Goal: Task Accomplishment & Management: Manage account settings

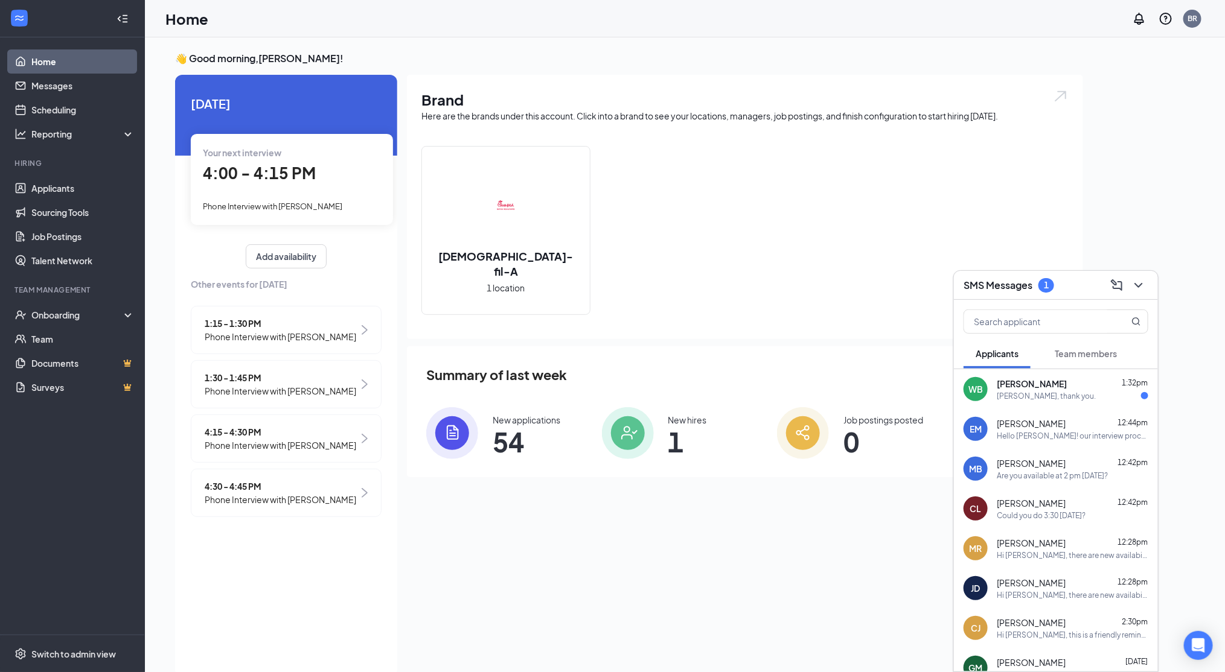
click at [1063, 381] on div "[PERSON_NAME] 1:32pm" at bounding box center [1073, 384] width 152 height 12
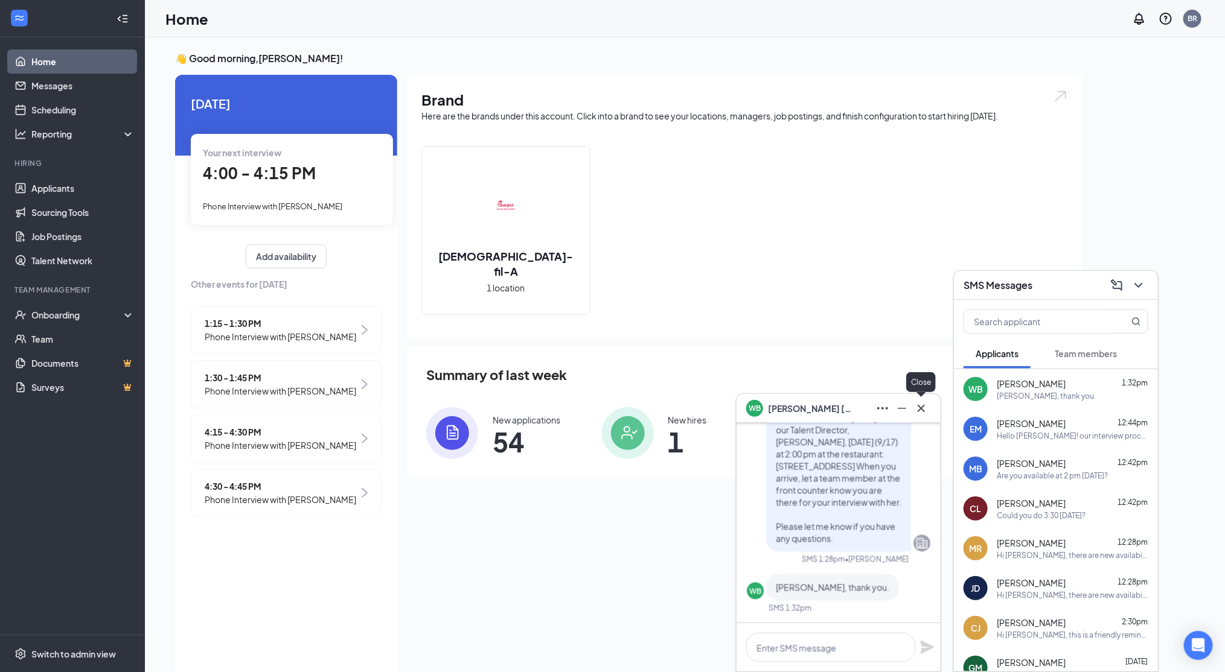
click at [925, 407] on icon "Cross" at bounding box center [921, 408] width 14 height 14
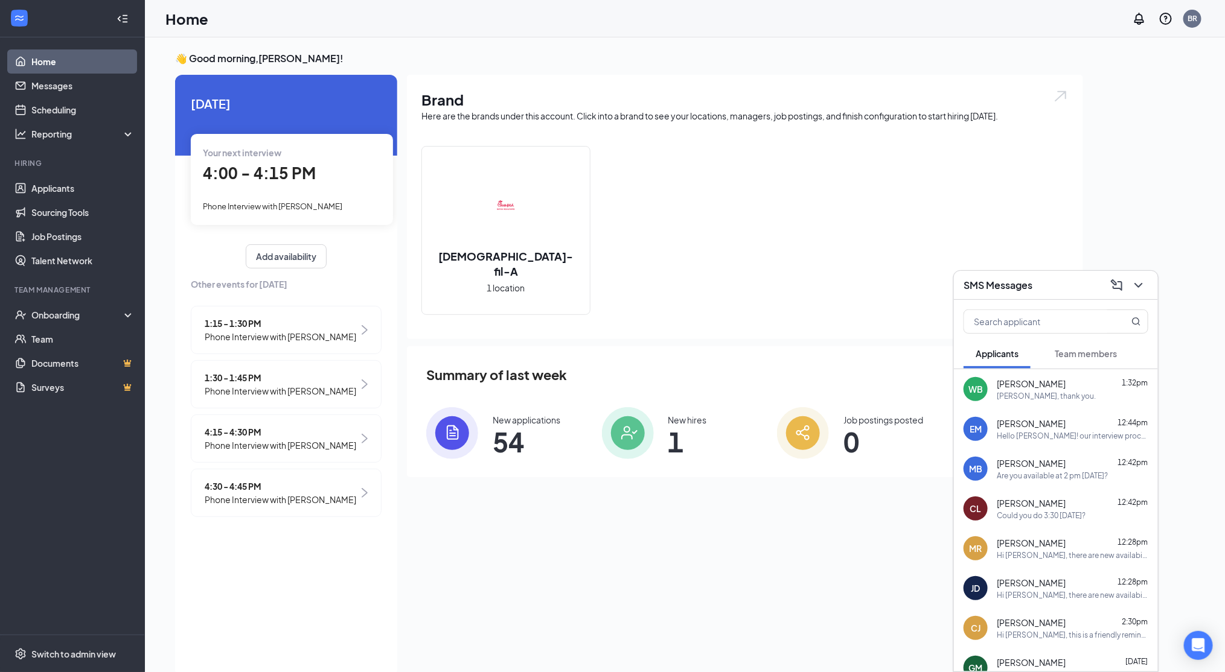
click at [1052, 392] on div "[PERSON_NAME], thank you." at bounding box center [1046, 396] width 99 height 10
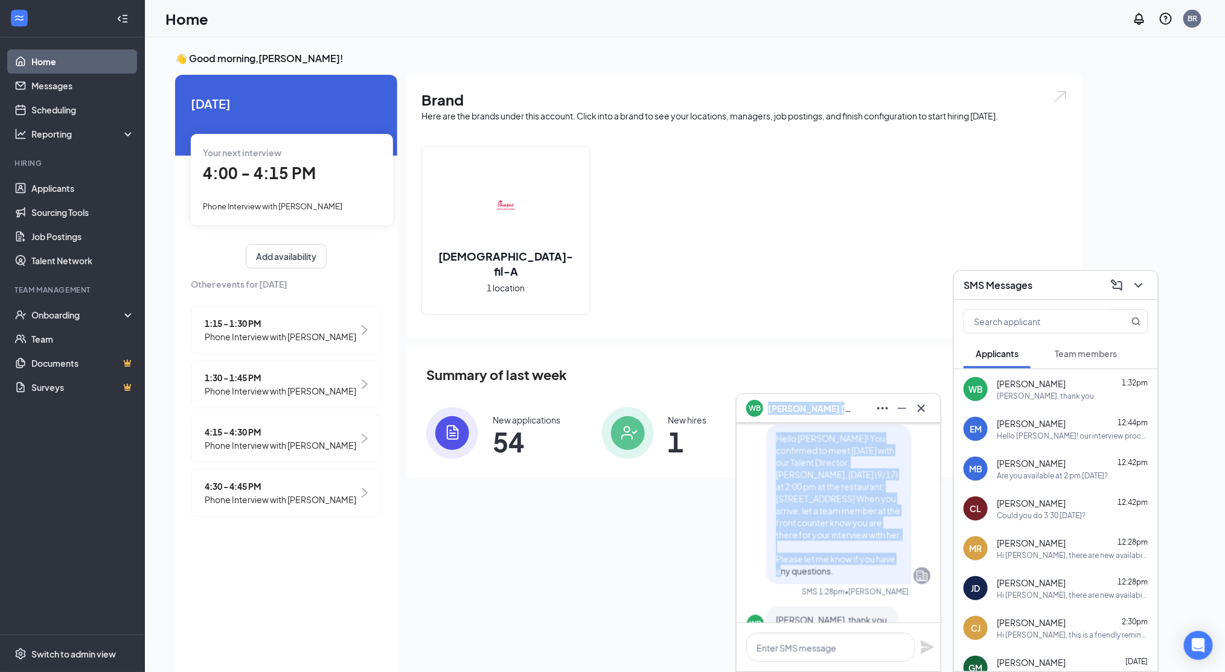
scroll to position [-121, 0]
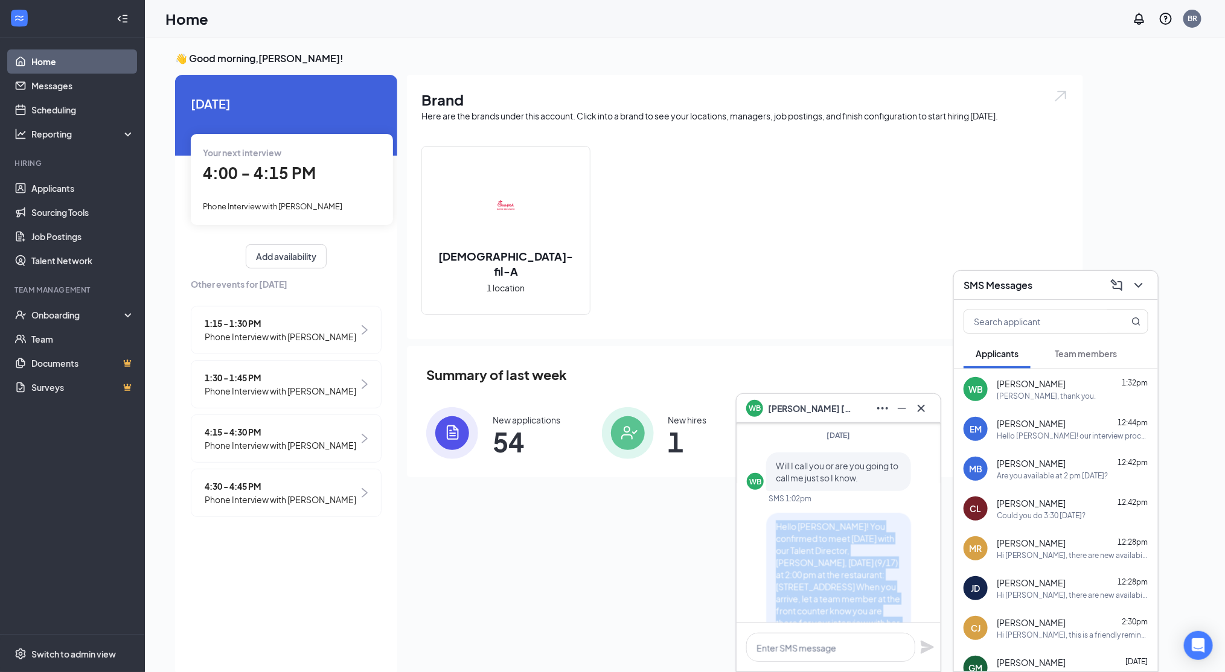
drag, startPoint x: 823, startPoint y: 539, endPoint x: 763, endPoint y: 523, distance: 62.4
click at [776, 523] on p "Hello [PERSON_NAME]! You confirmed to meet [DATE] with our Talent Director, [PE…" at bounding box center [839, 593] width 126 height 145
copy span "Hello [PERSON_NAME]! You confirmed to meet [DATE] with our Talent Director, [PE…"
click at [998, 326] on input "text" at bounding box center [1035, 321] width 143 height 23
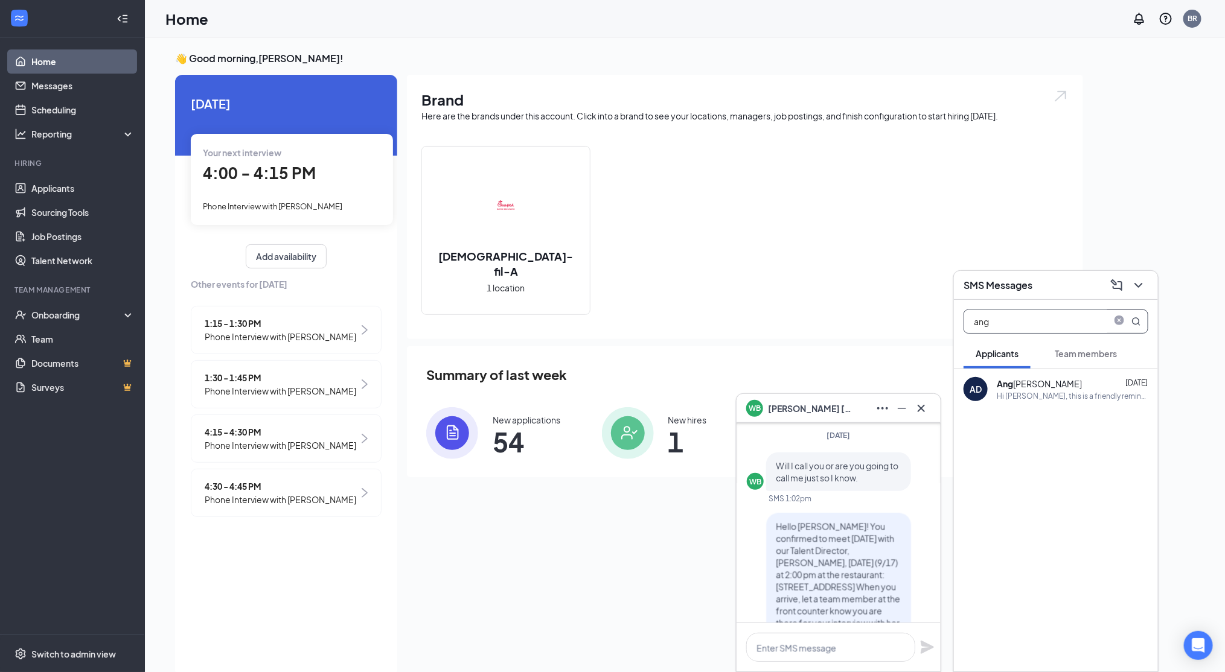
type input "ang"
click at [1021, 397] on div "Hi [PERSON_NAME], this is a friendly reminder. Your phone interview with [DEMOG…" at bounding box center [1073, 396] width 152 height 10
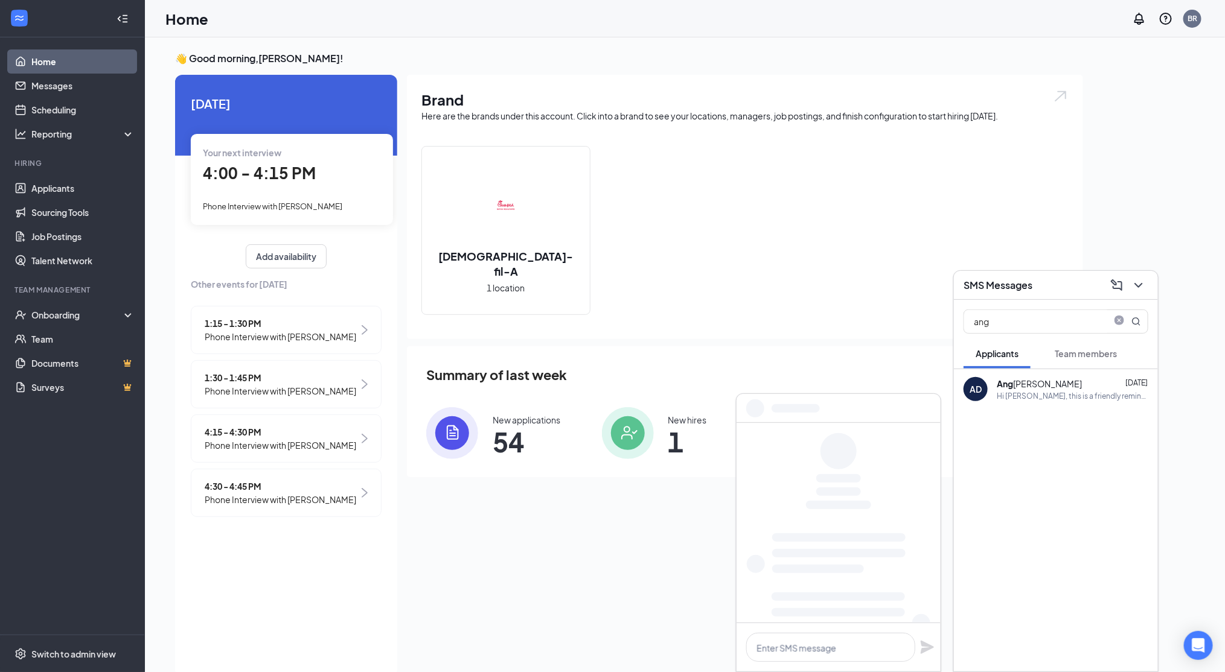
scroll to position [0, 0]
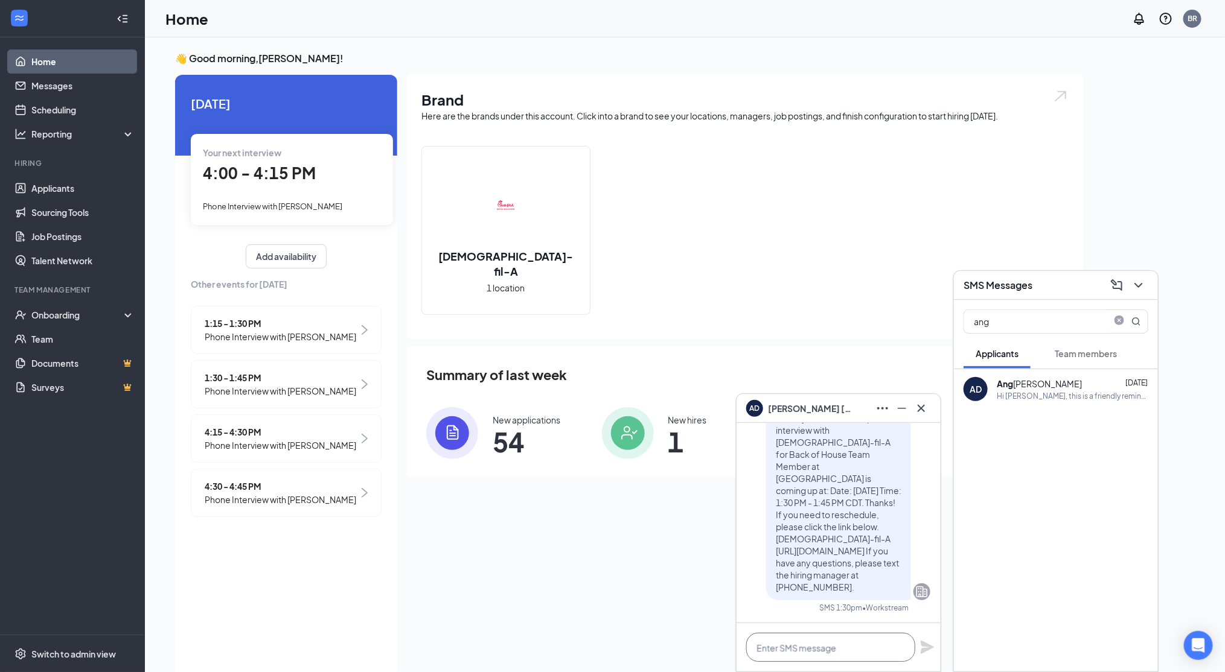
click at [797, 653] on textarea at bounding box center [830, 647] width 169 height 29
paste textarea "Hello [PERSON_NAME]! You confirmed to meet [DATE] with our Talent Director, [PE…"
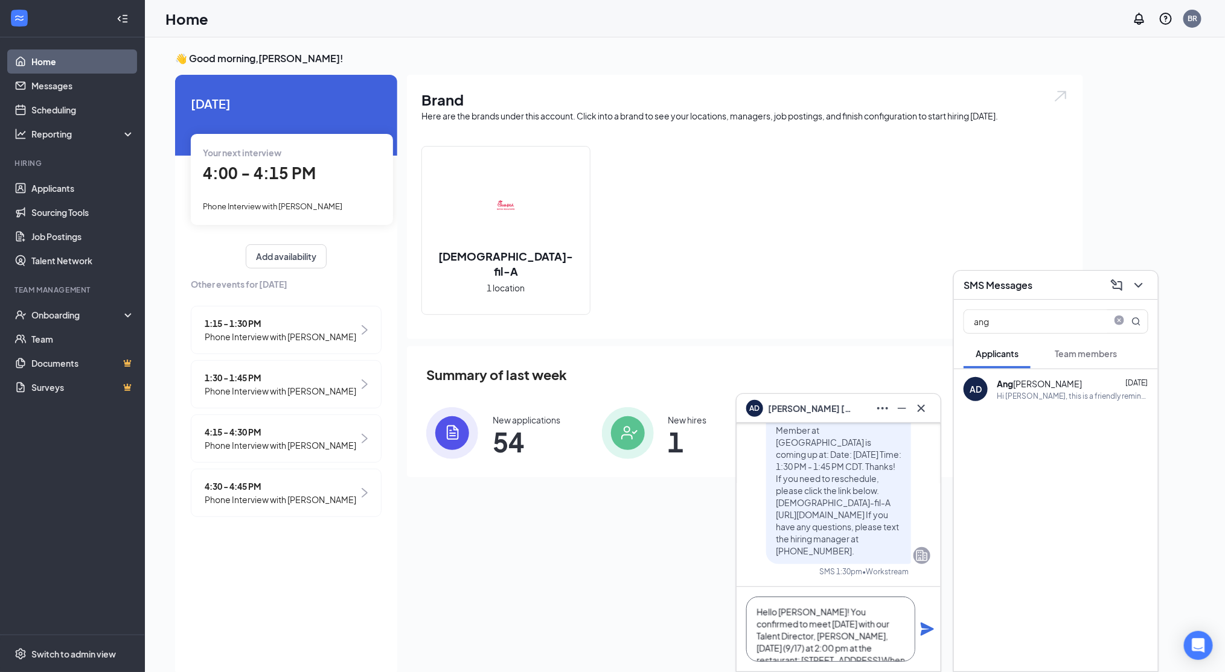
click at [791, 611] on textarea "Hello [PERSON_NAME]! You confirmed to meet [DATE] with our Talent Director, [PE…" at bounding box center [830, 629] width 169 height 65
click at [877, 614] on textarea "Hello [PERSON_NAME]! You confirmed to meet [DATE] with our Talent Director, [PE…" at bounding box center [830, 629] width 169 height 65
type textarea "Hello [PERSON_NAME]! You confirmed to meet [DATE] with our Talent Director, [PE…"
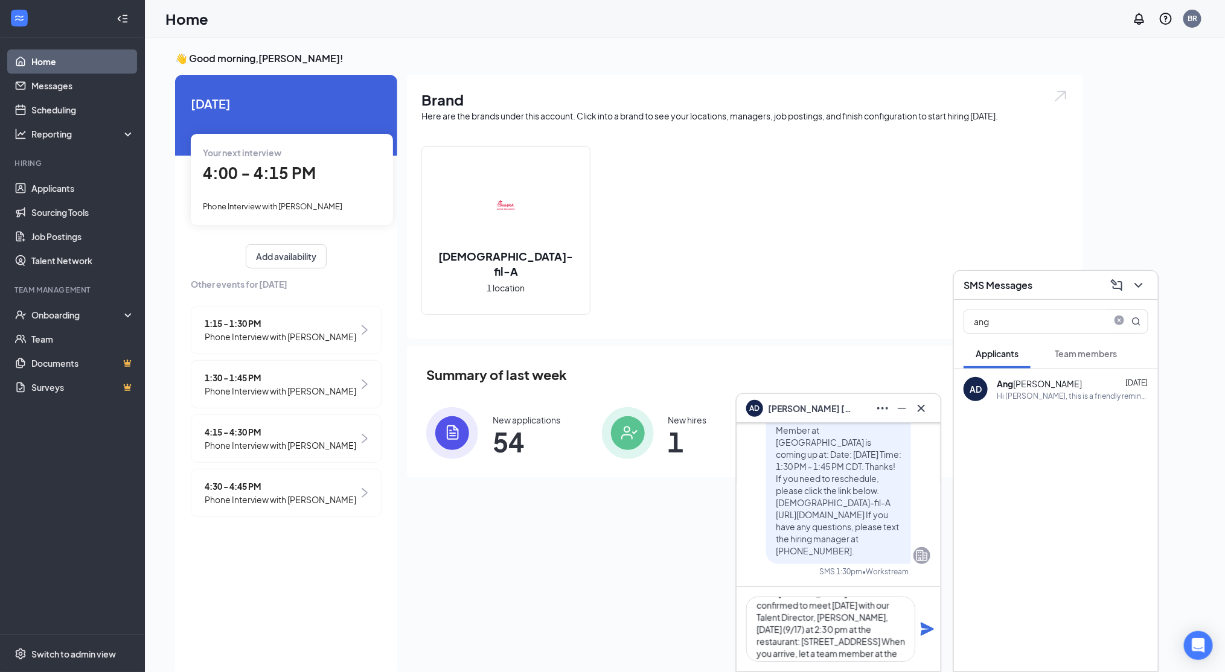
click at [927, 629] on icon "Plane" at bounding box center [927, 629] width 13 height 13
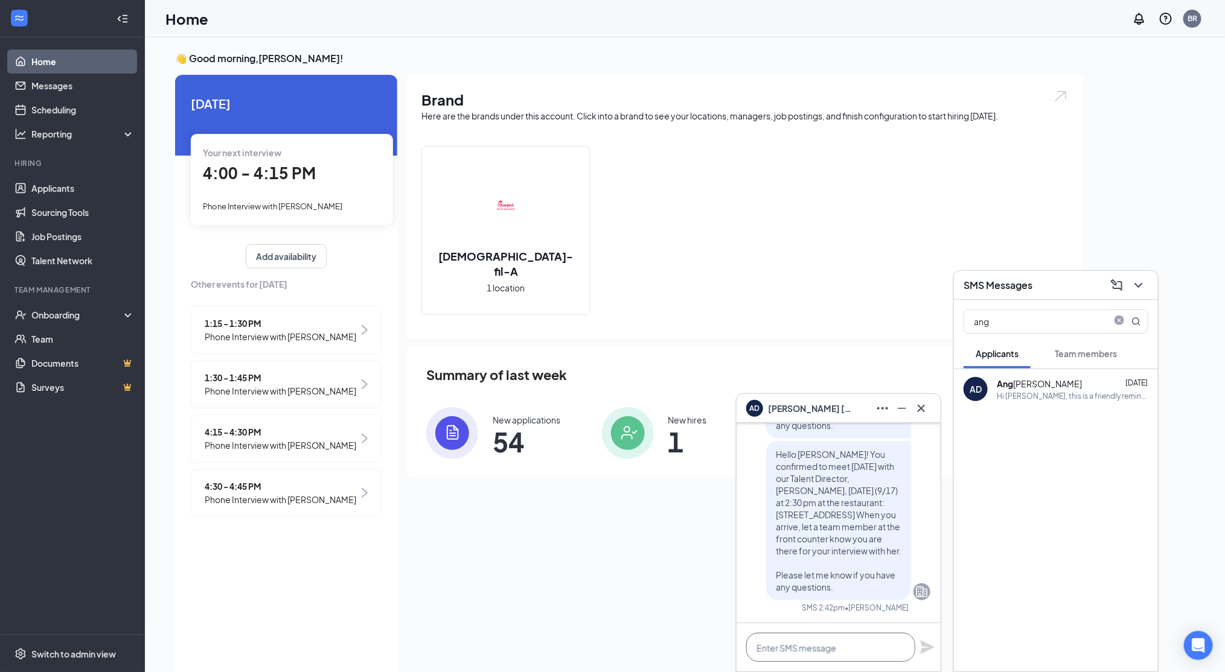
click at [818, 649] on textarea at bounding box center [830, 647] width 169 height 29
paste textarea "Hello [PERSON_NAME]! You confirmed to meet [DATE] with our Talent Director, [PE…"
type textarea "***[DATE]!! not [DATE]"
click at [930, 667] on div "***[DATE]!! not [DATE]" at bounding box center [838, 648] width 204 height 48
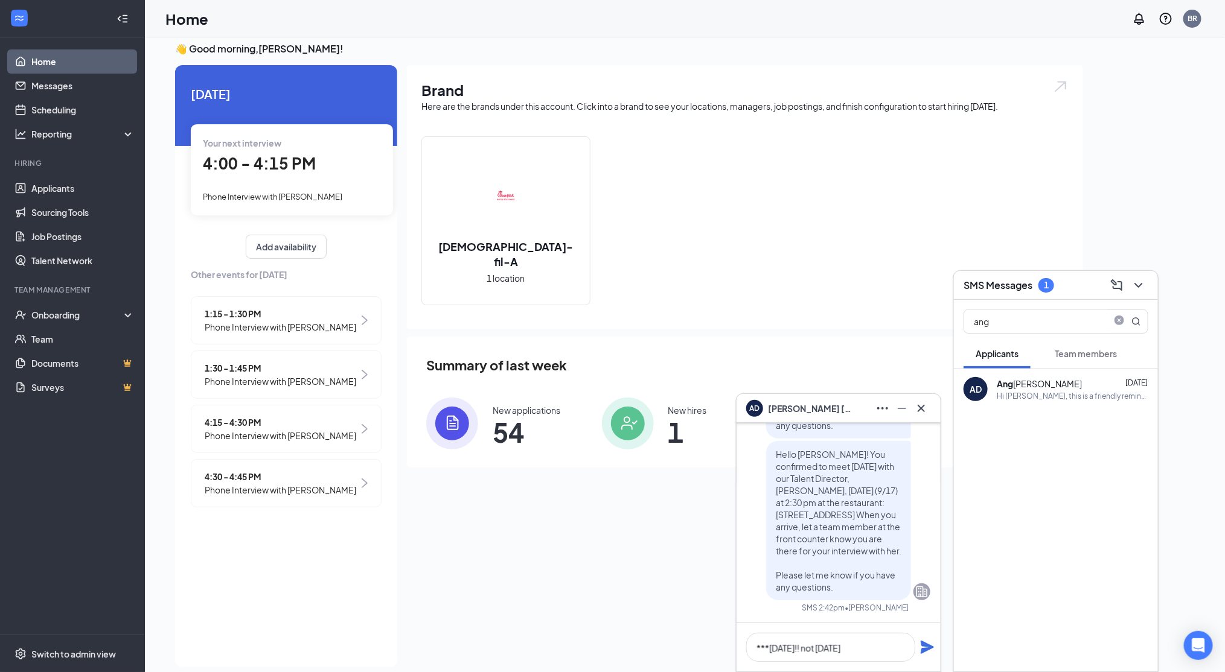
scroll to position [10, 0]
click at [933, 643] on icon "Plane" at bounding box center [927, 647] width 14 height 14
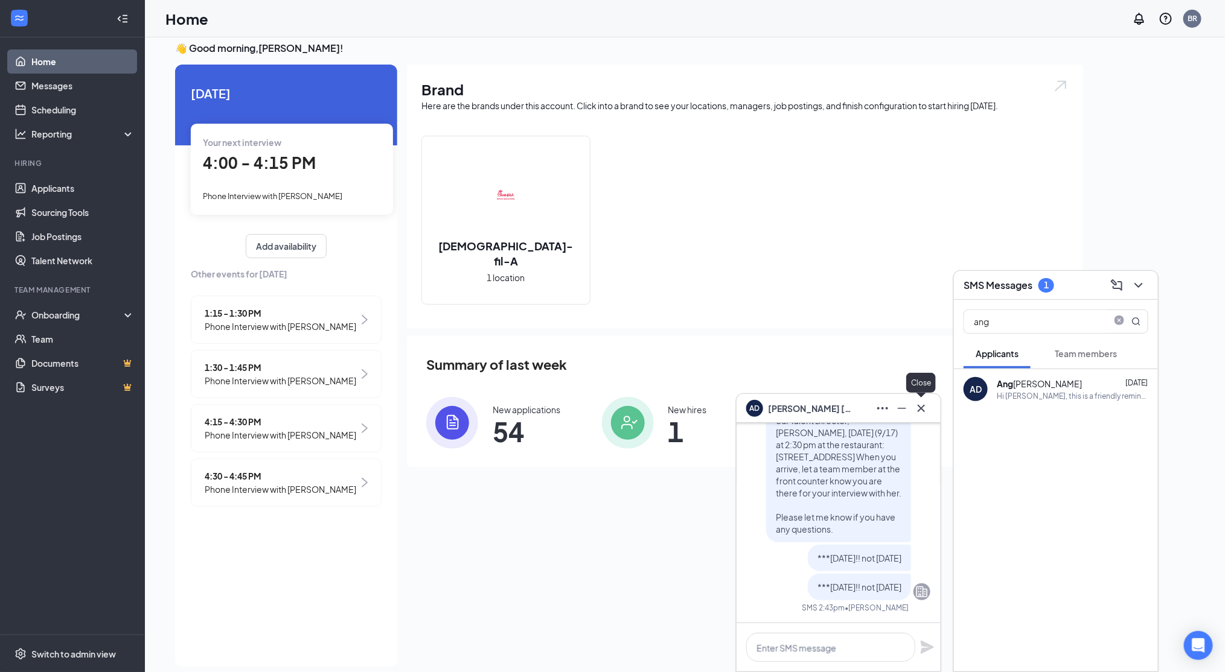
click at [921, 410] on icon "Cross" at bounding box center [921, 408] width 14 height 14
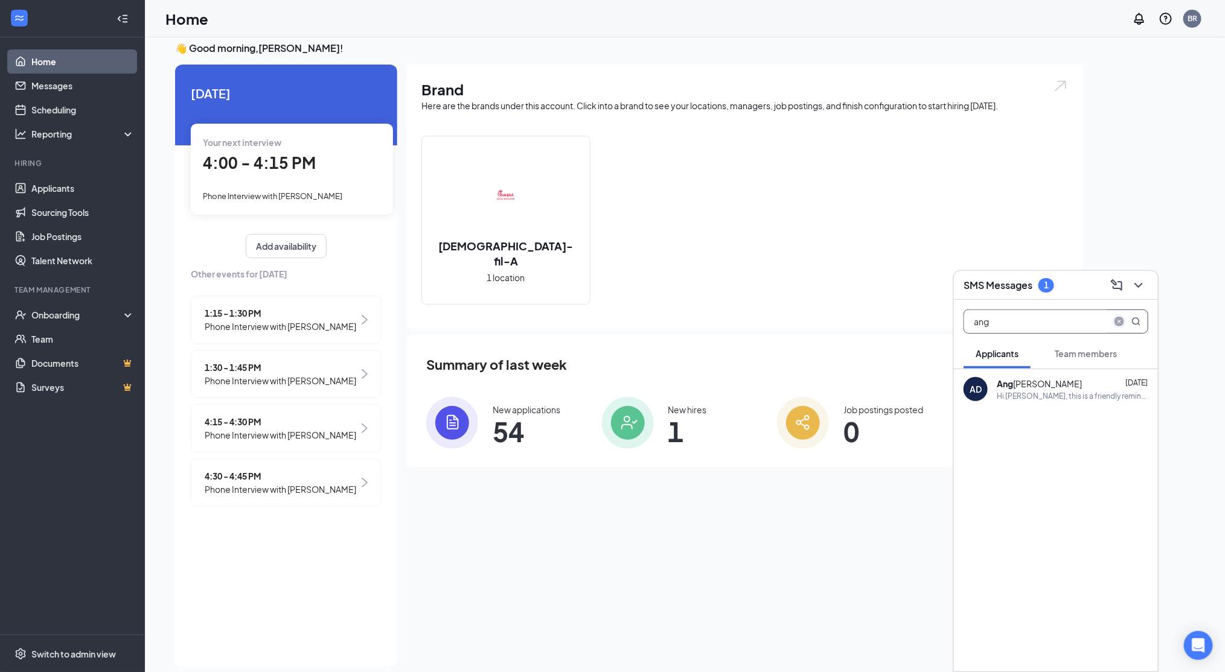
click at [1119, 317] on icon "close-circle" at bounding box center [1119, 322] width 10 height 10
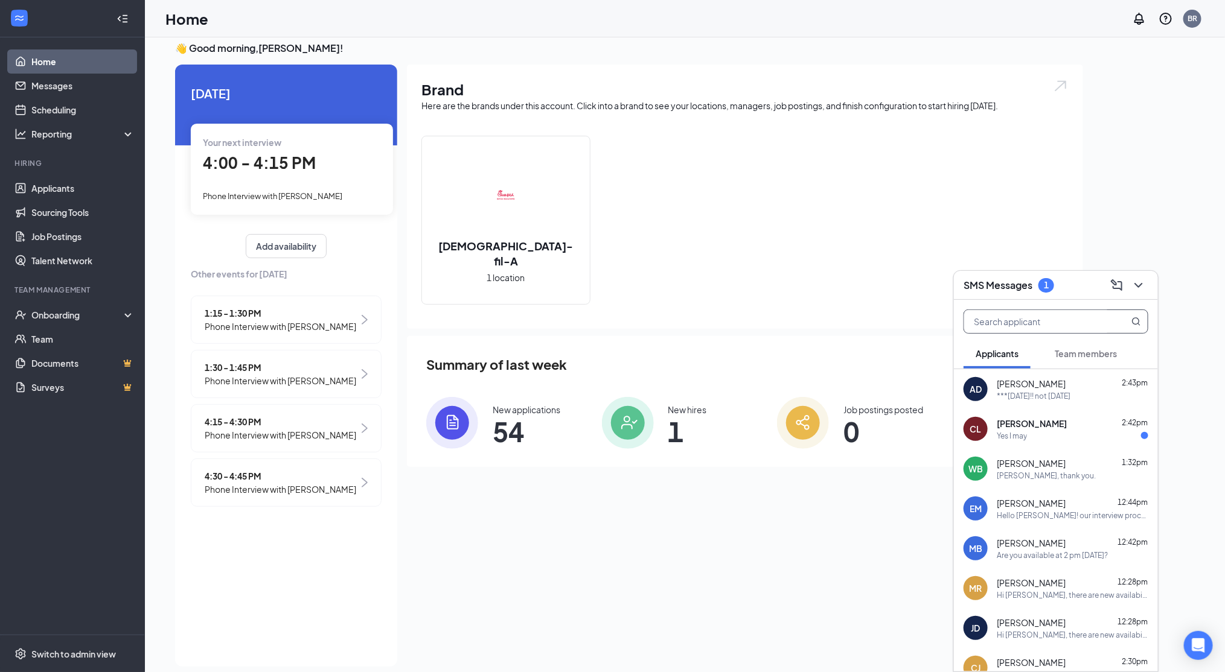
click at [1079, 426] on div "[PERSON_NAME] 2:42pm" at bounding box center [1073, 424] width 152 height 12
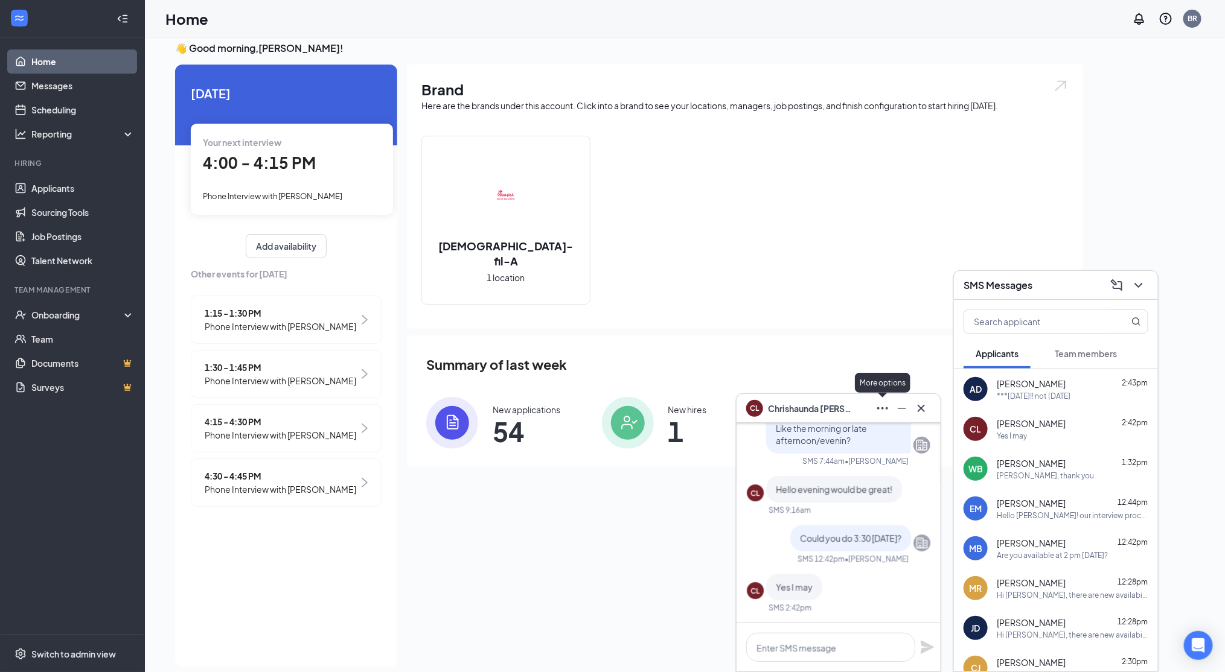
click at [879, 404] on icon "Ellipses" at bounding box center [882, 408] width 14 height 14
click at [898, 439] on link "View message history" at bounding box center [963, 441] width 162 height 12
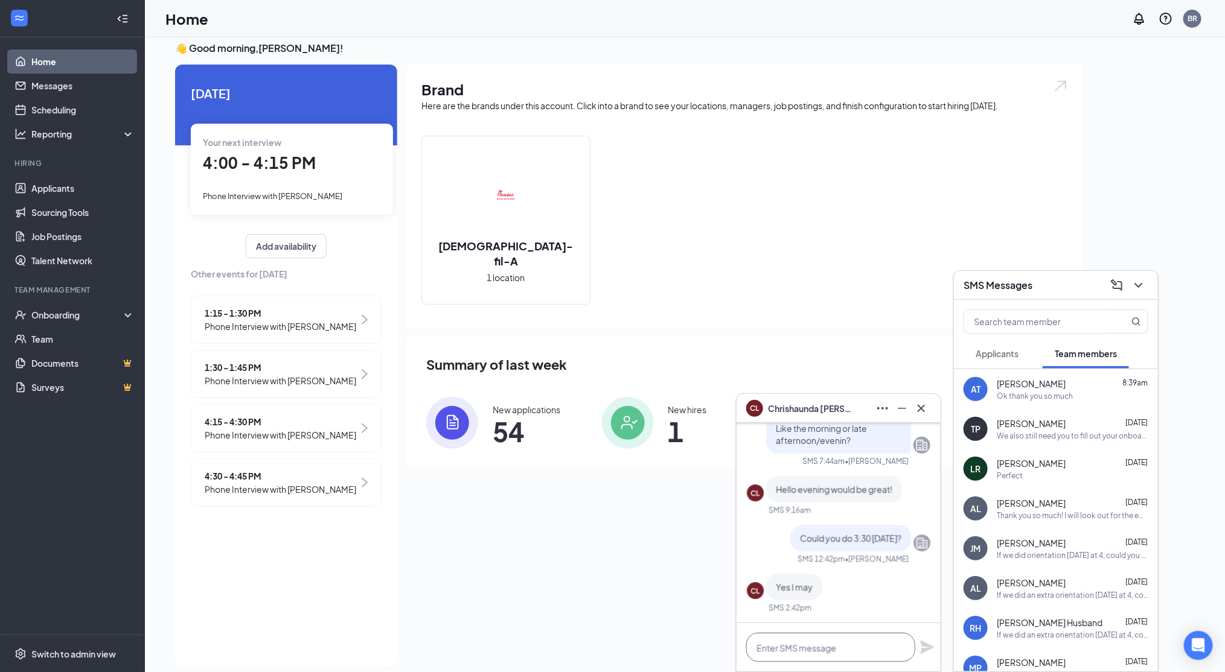
click at [800, 640] on textarea at bounding box center [830, 647] width 169 height 29
click at [1025, 388] on span "[PERSON_NAME]" at bounding box center [1031, 384] width 69 height 12
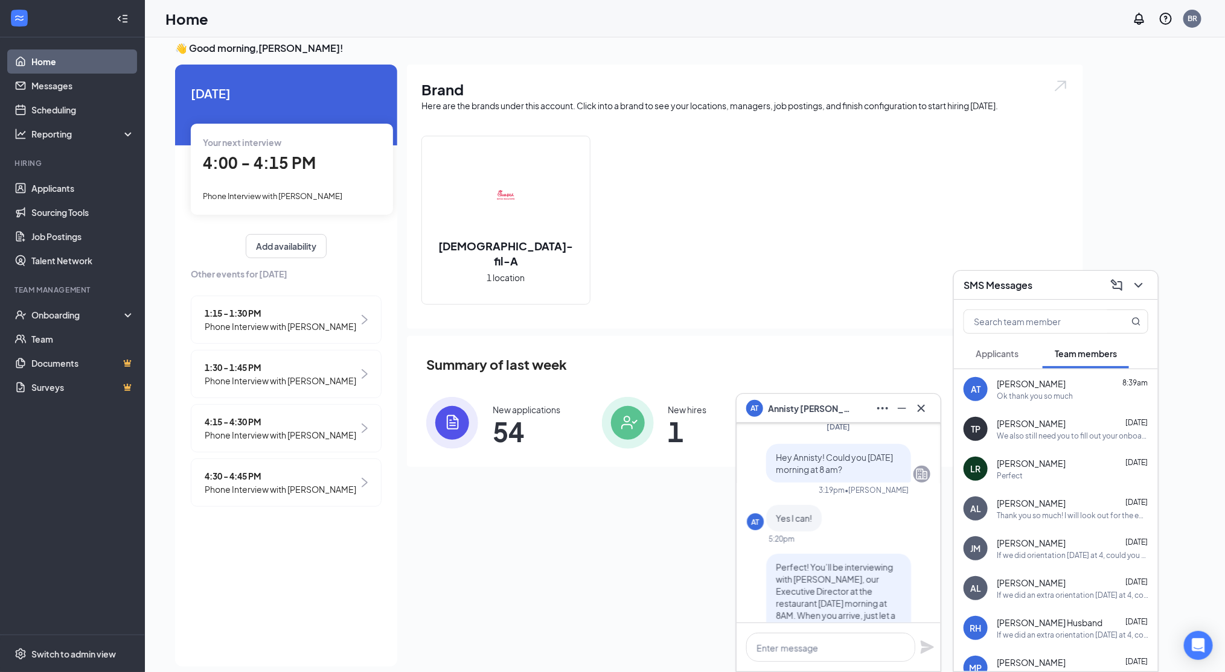
scroll to position [-909, 0]
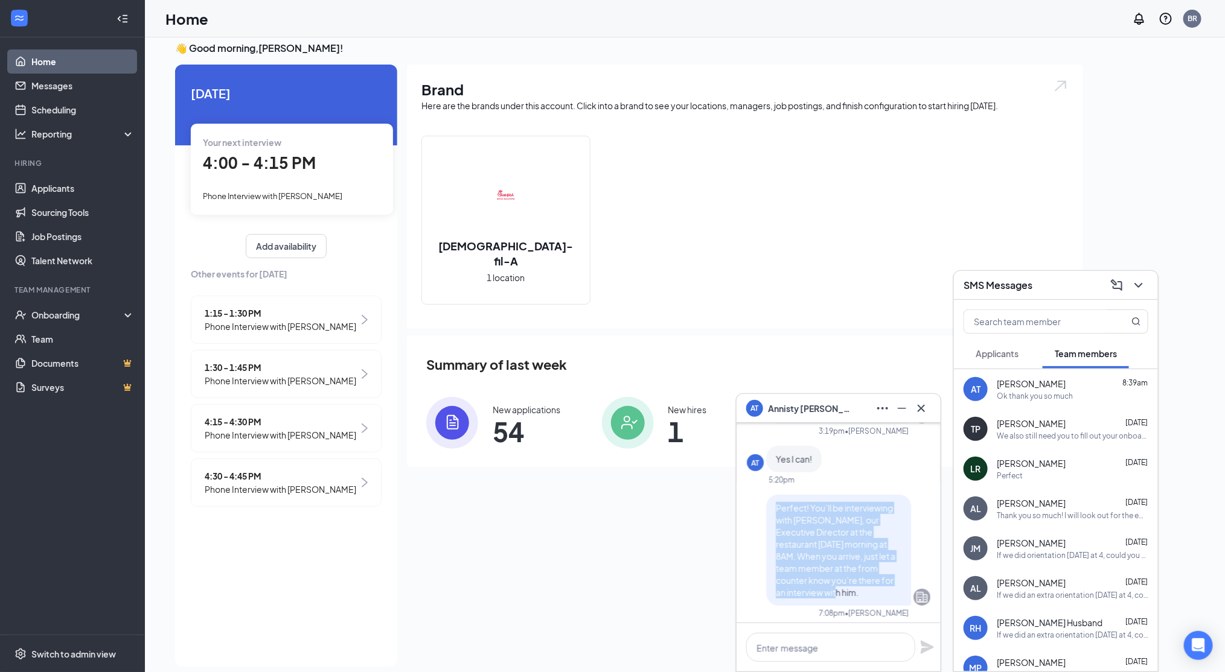
drag, startPoint x: 761, startPoint y: 497, endPoint x: 862, endPoint y: 590, distance: 136.7
click at [862, 590] on div "Perfect! You’ll be interviewing with [PERSON_NAME], our Executive Director at t…" at bounding box center [838, 550] width 145 height 111
copy span "Perfect! You’ll be interviewing with [PERSON_NAME], our Executive Director at t…"
click at [924, 404] on icon "Cross" at bounding box center [921, 408] width 14 height 14
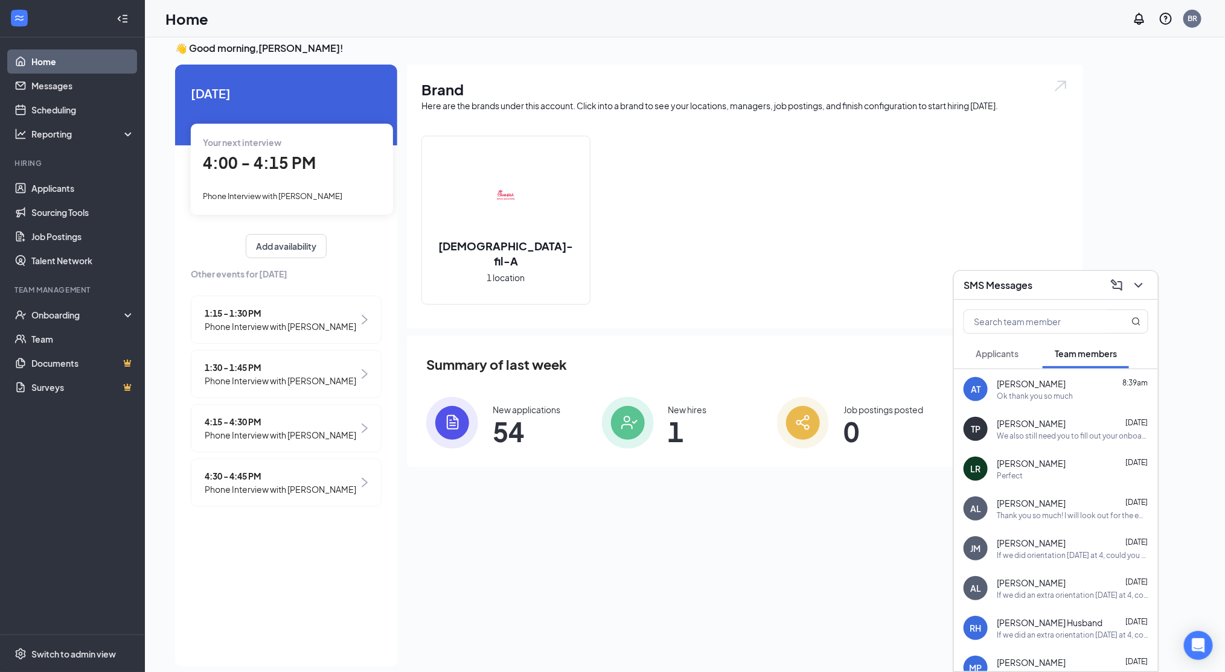
click at [998, 360] on button "Applicants" at bounding box center [996, 354] width 67 height 30
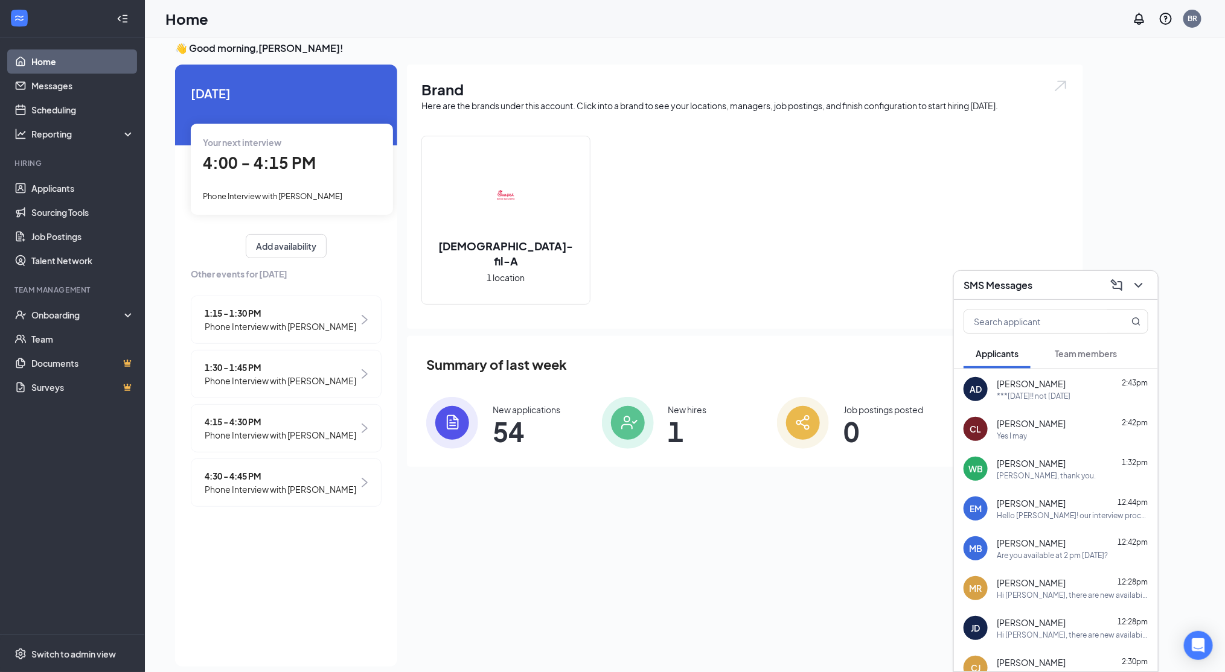
click at [1079, 389] on div "[PERSON_NAME] 2:43pm ***[DATE]!! not [DATE]" at bounding box center [1073, 390] width 152 height 24
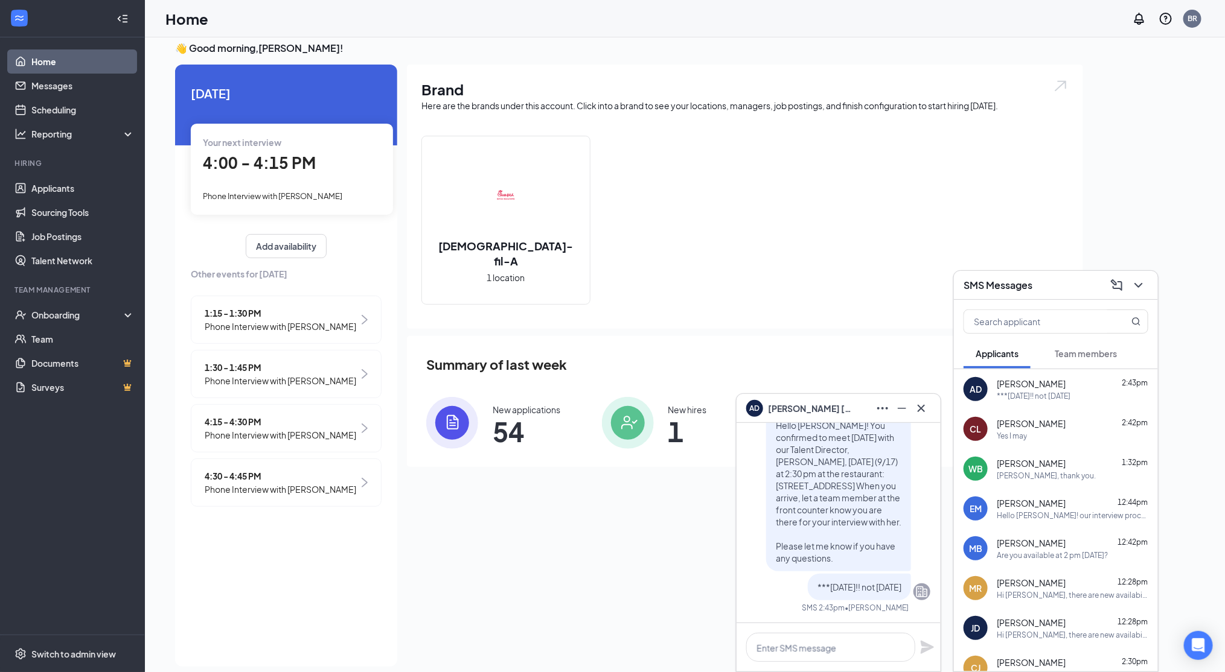
click at [1052, 431] on div "Yes I may" at bounding box center [1073, 436] width 152 height 10
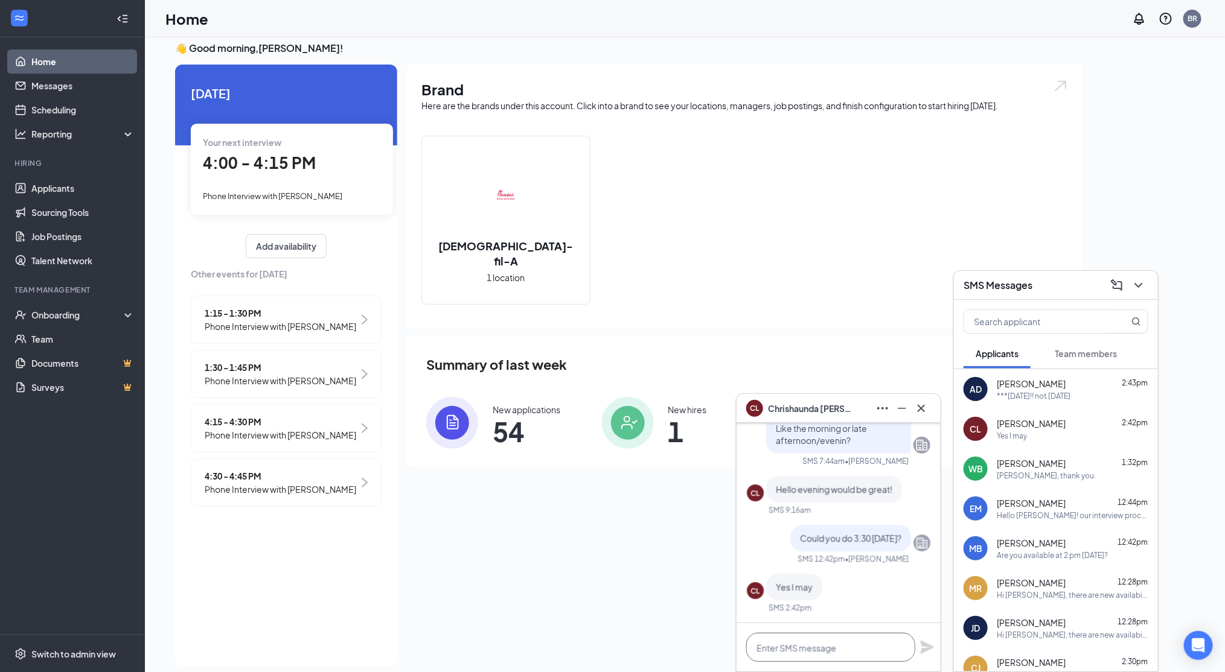
click at [788, 644] on textarea at bounding box center [830, 647] width 169 height 29
paste textarea "Perfect! You’ll be interviewing with [PERSON_NAME], our Executive Director at t…"
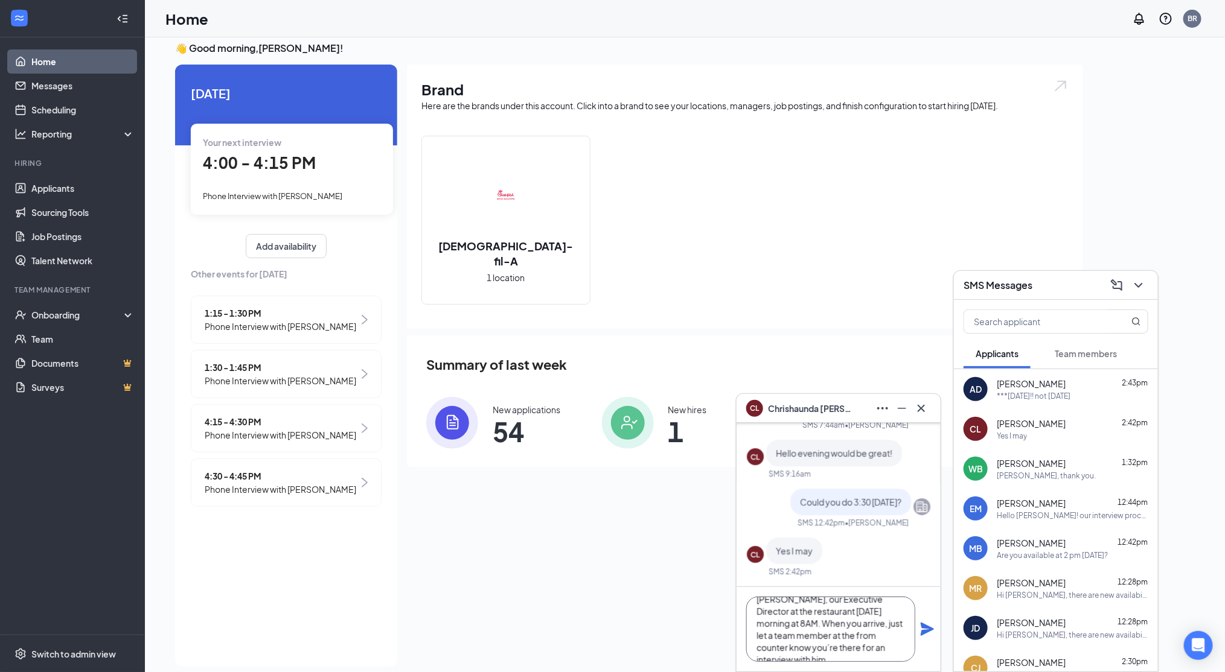
scroll to position [0, 0]
drag, startPoint x: 840, startPoint y: 635, endPoint x: 890, endPoint y: 638, distance: 50.8
click at [890, 638] on textarea "Perfect! You’ll be interviewing with [PERSON_NAME], our Executive Director at t…" at bounding box center [830, 629] width 169 height 65
type textarea "Perfect! You’ll be interviewing with [PERSON_NAME], our Executive Director at t…"
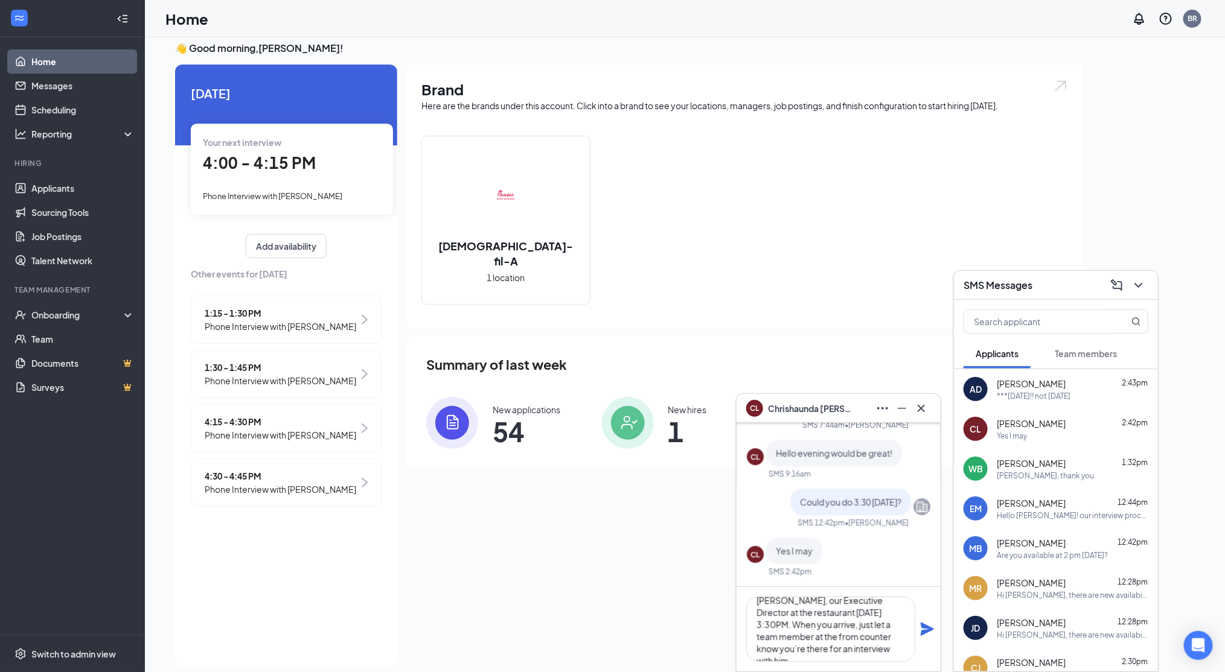
click at [923, 626] on icon "Plane" at bounding box center [927, 629] width 13 height 13
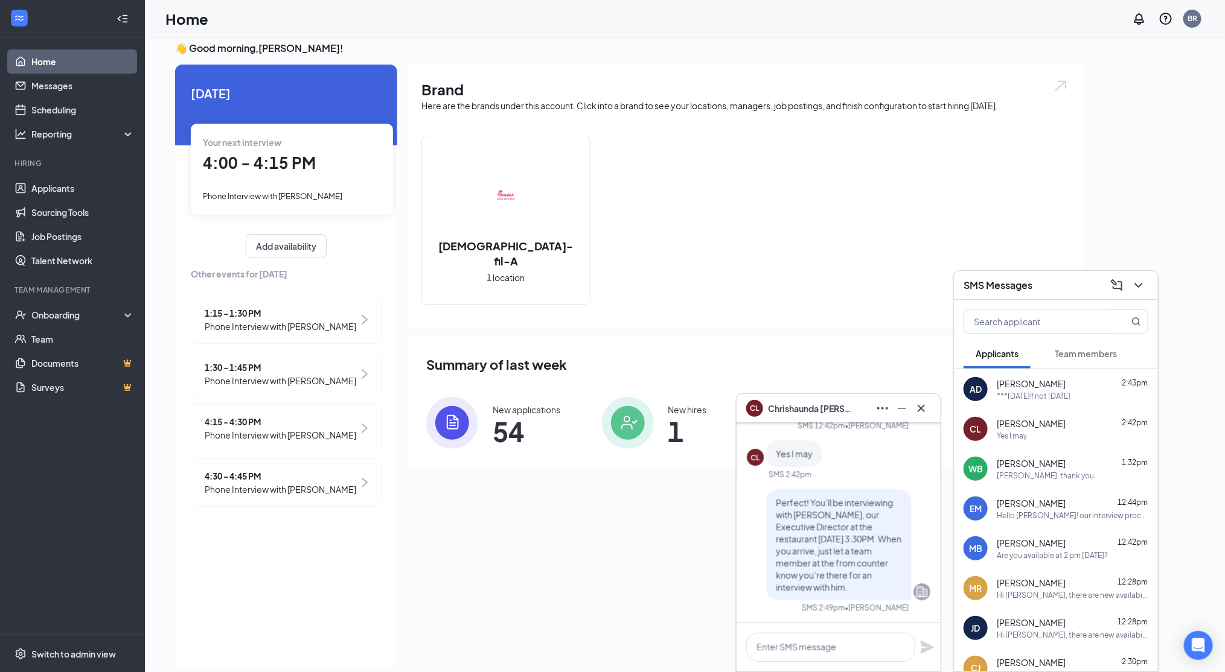
scroll to position [0, 0]
click at [918, 407] on icon "Cross" at bounding box center [921, 408] width 14 height 14
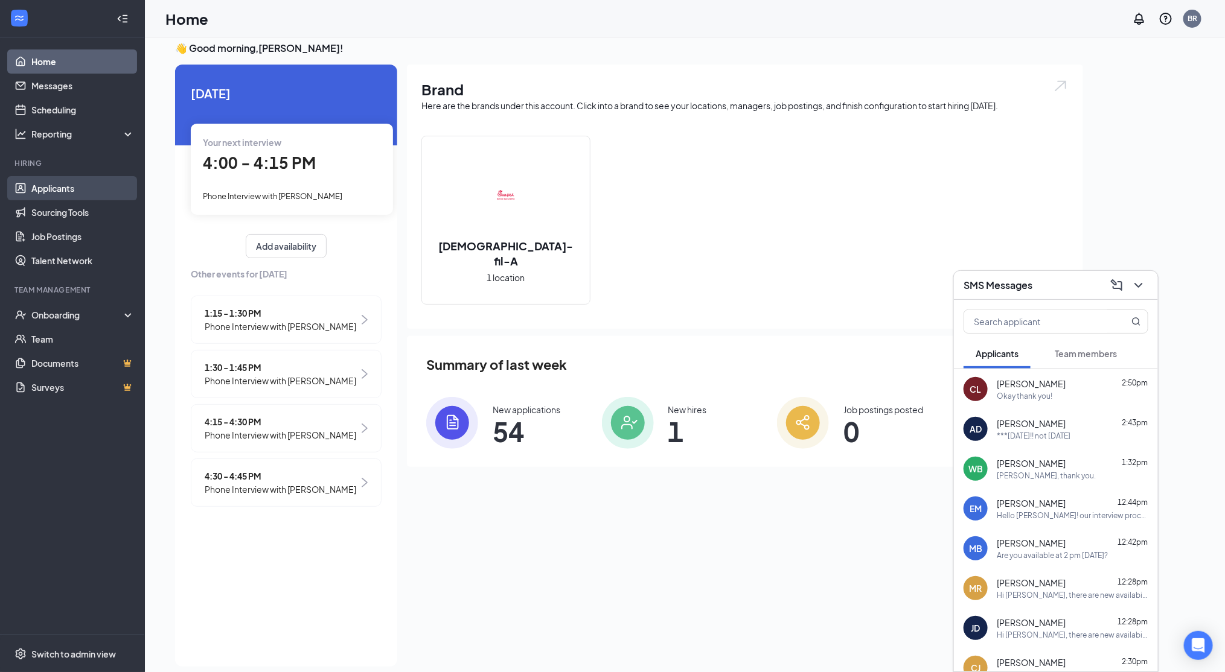
click at [88, 186] on link "Applicants" at bounding box center [82, 188] width 103 height 24
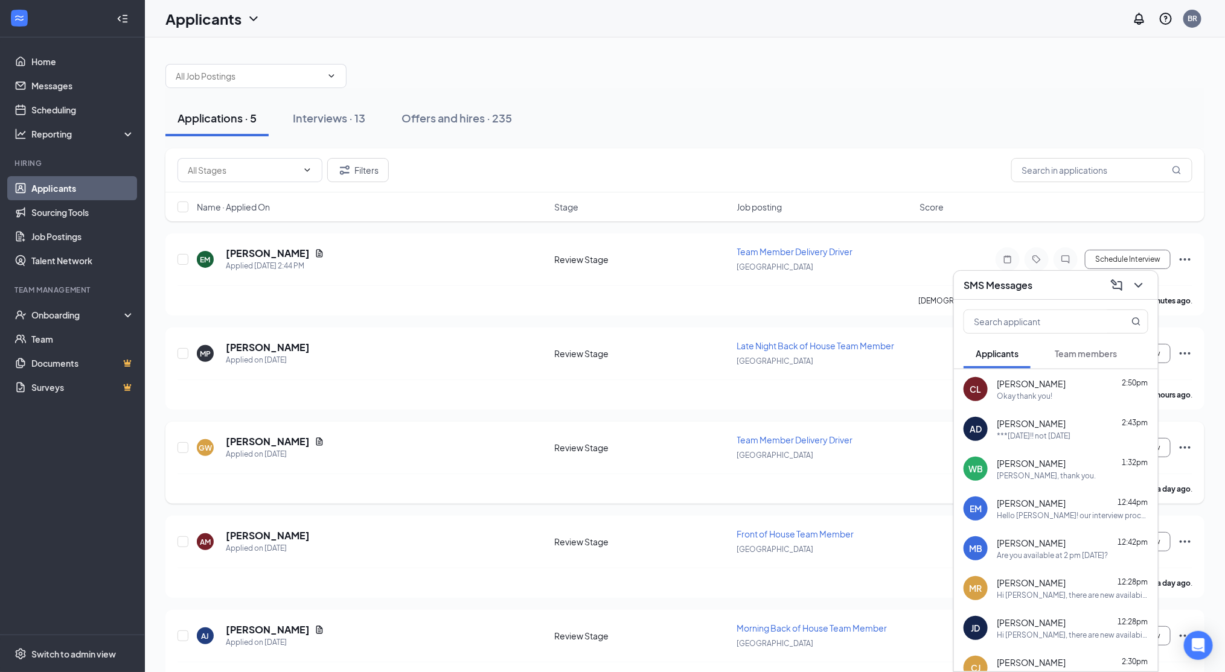
scroll to position [29, 0]
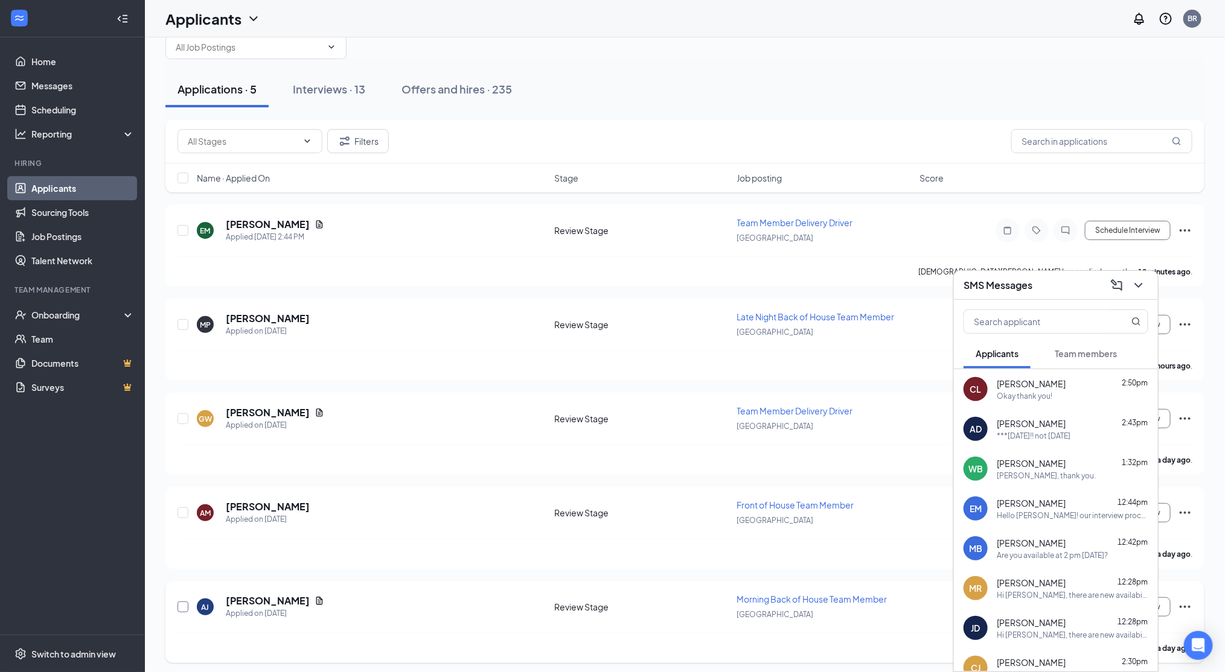
click at [178, 602] on input "checkbox" at bounding box center [182, 607] width 11 height 11
checkbox input "true"
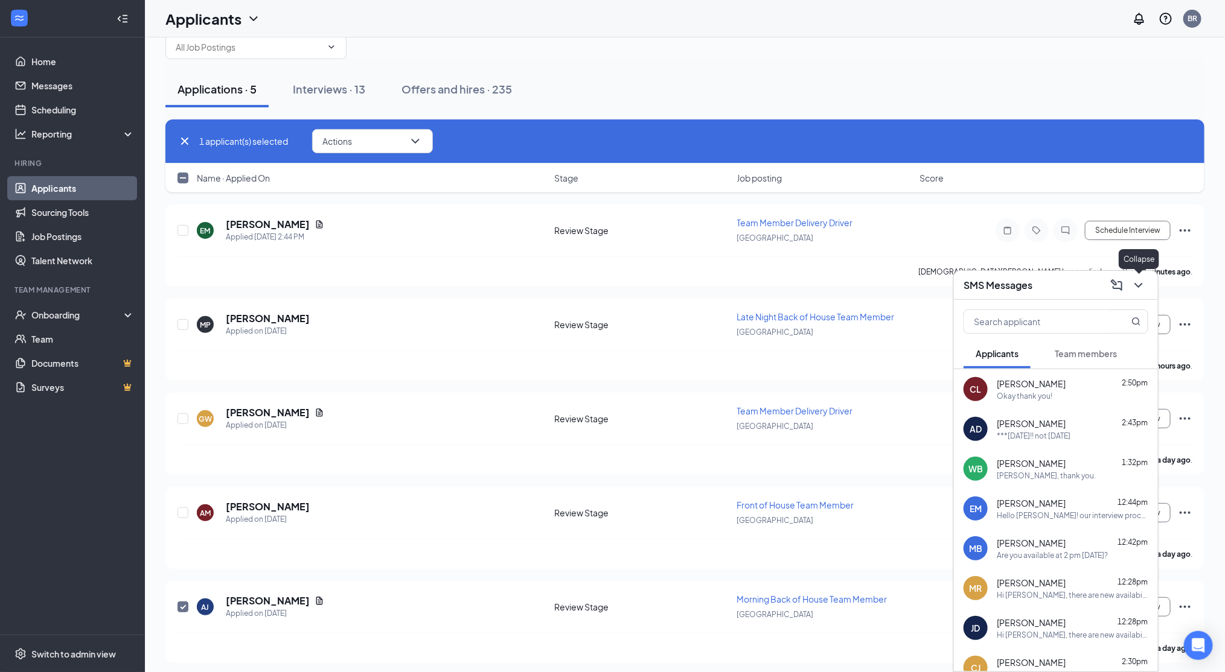
click at [1145, 284] on icon "ChevronDown" at bounding box center [1138, 285] width 14 height 14
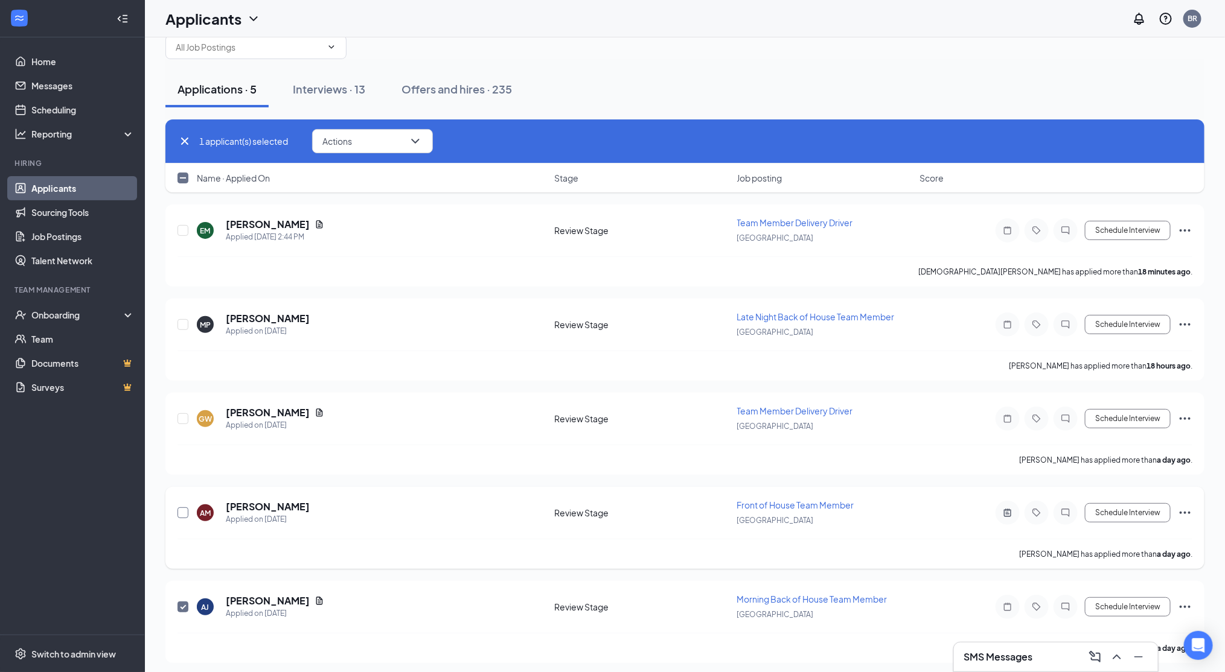
click at [183, 509] on input "checkbox" at bounding box center [182, 513] width 11 height 11
checkbox input "true"
click at [393, 143] on button "Actions" at bounding box center [372, 141] width 121 height 24
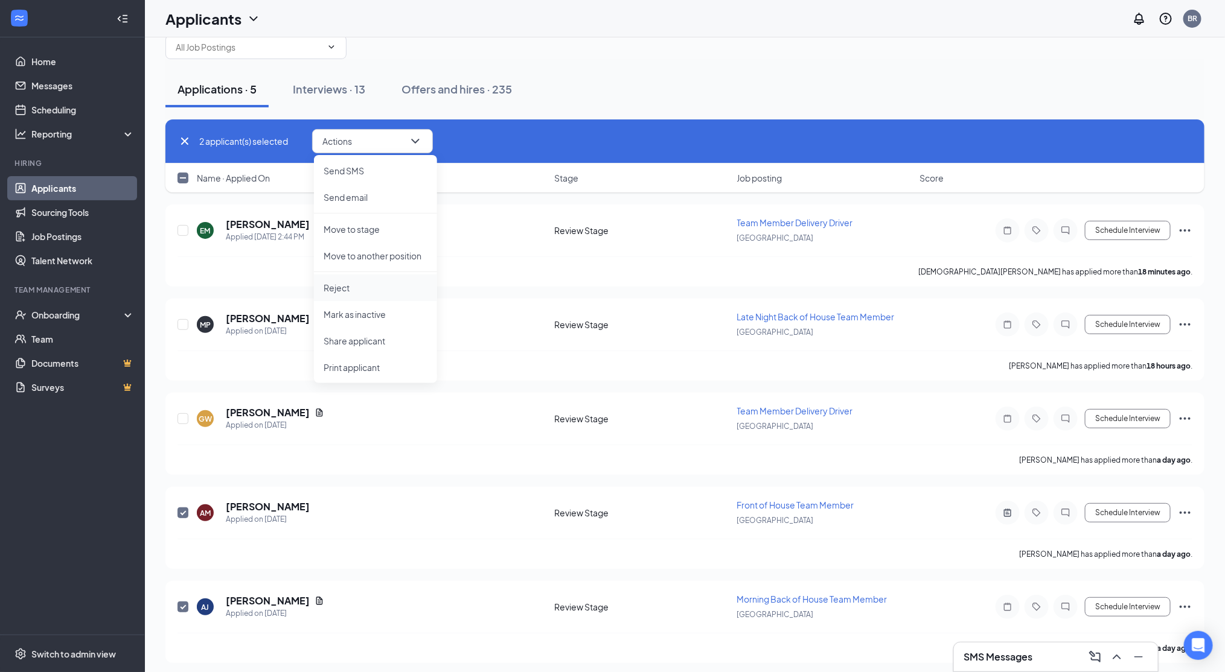
click at [349, 285] on p "Reject" at bounding box center [376, 288] width 104 height 12
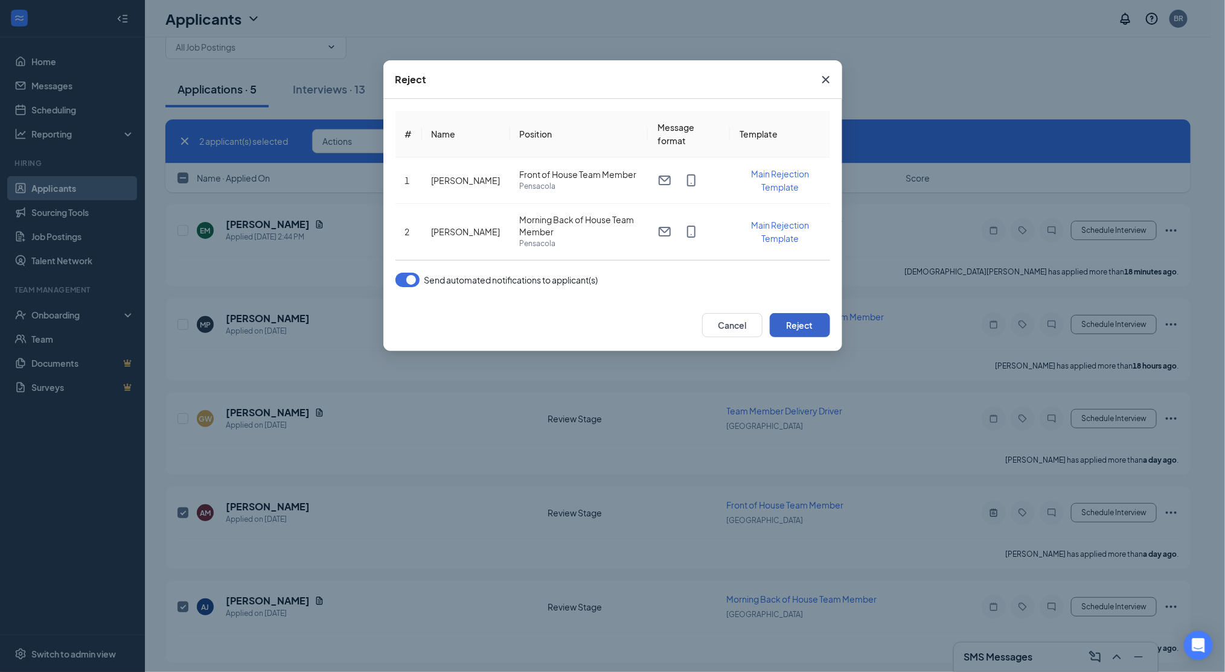
click at [794, 319] on button "Reject" at bounding box center [800, 325] width 60 height 24
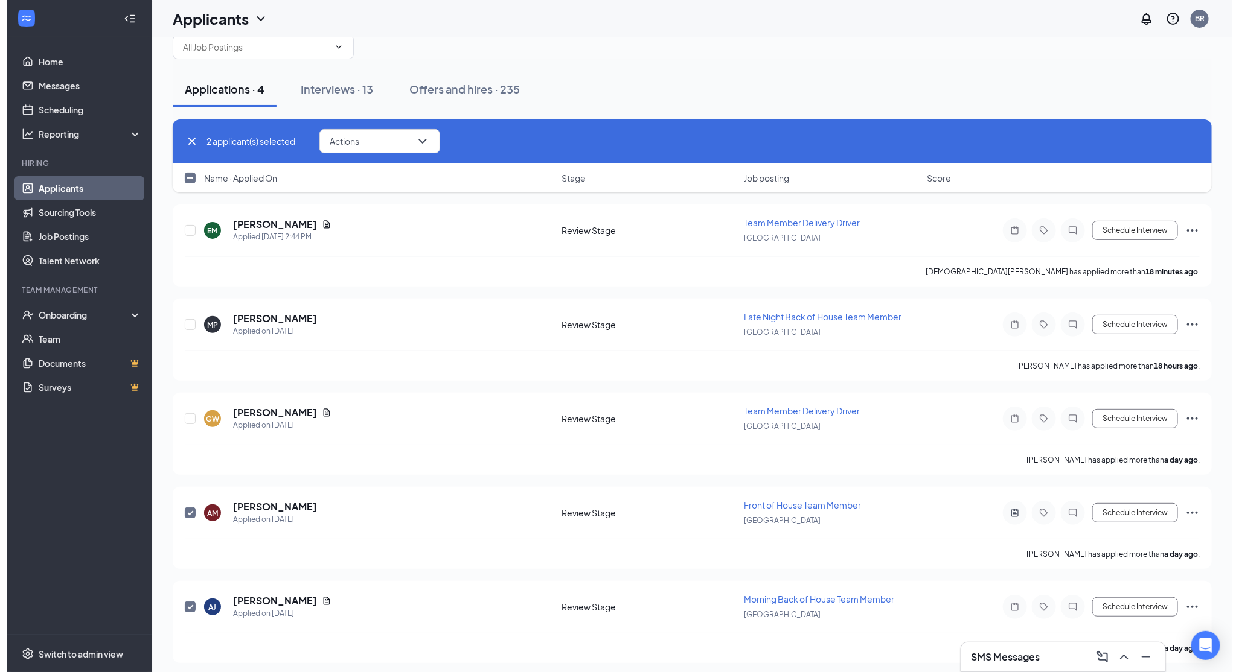
scroll to position [0, 0]
